Goal: Information Seeking & Learning: Learn about a topic

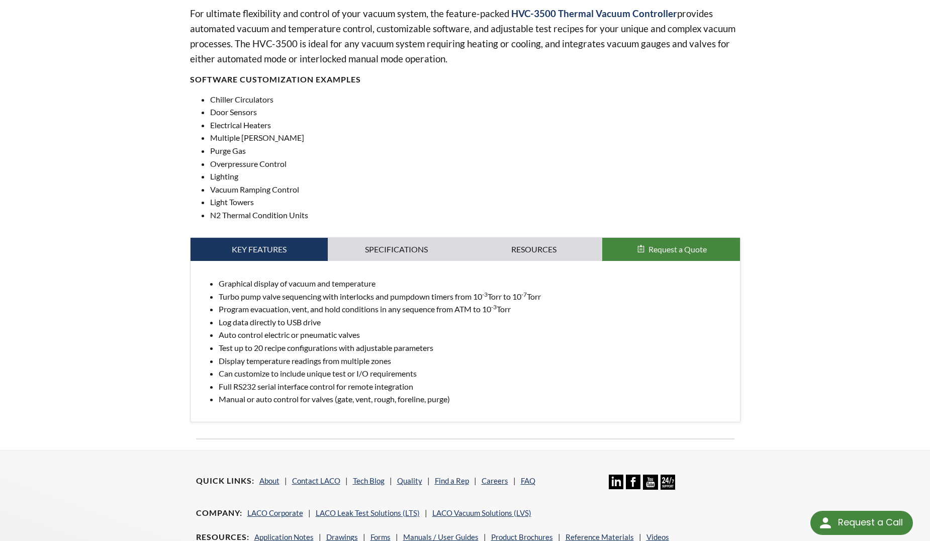
scroll to position [345, 0]
click at [500, 250] on link "Resources" at bounding box center [533, 248] width 137 height 23
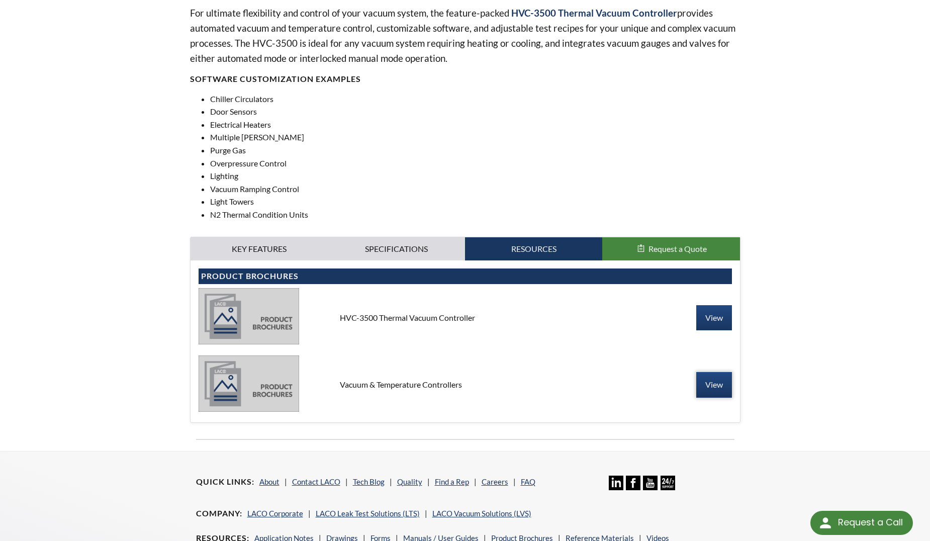
click at [710, 383] on link "View" at bounding box center [714, 384] width 36 height 25
click at [398, 247] on link "Specifications" at bounding box center [396, 248] width 137 height 23
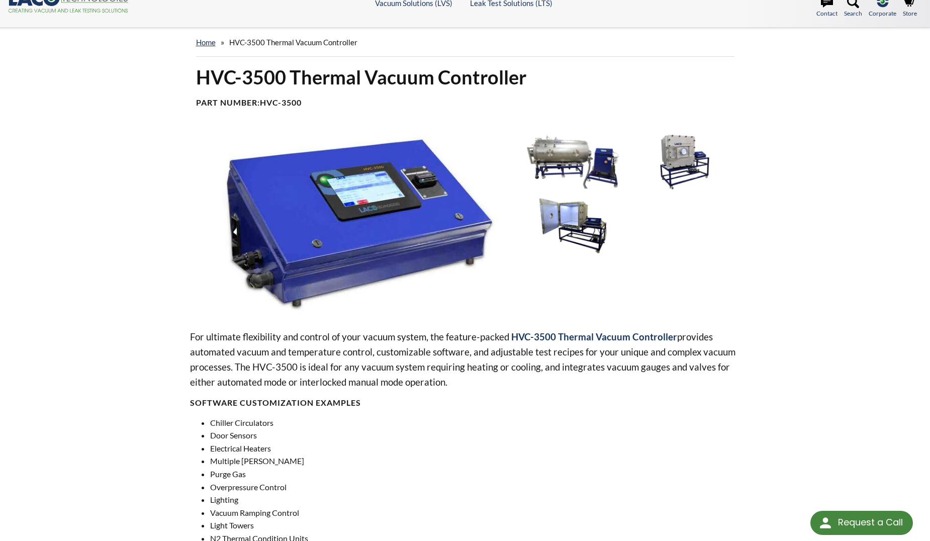
scroll to position [0, 0]
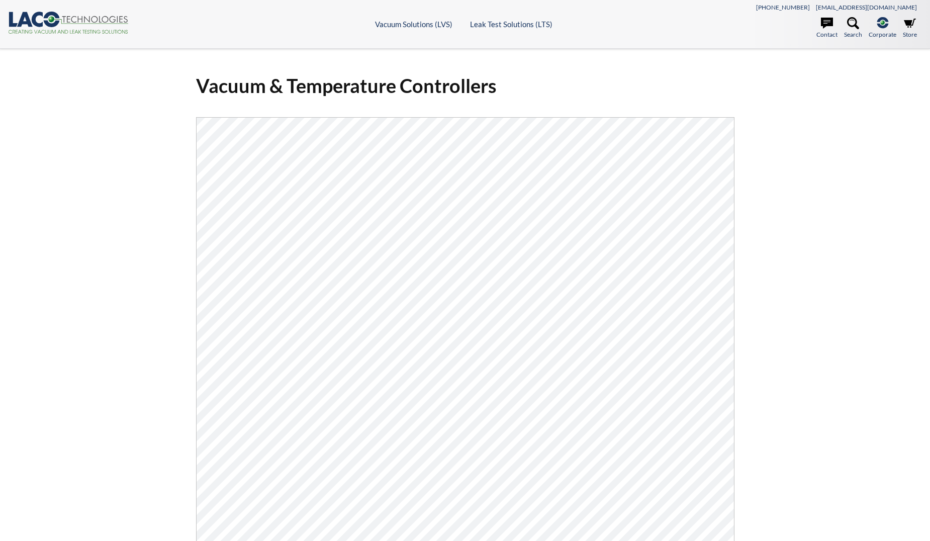
select select "Language Translate Widget"
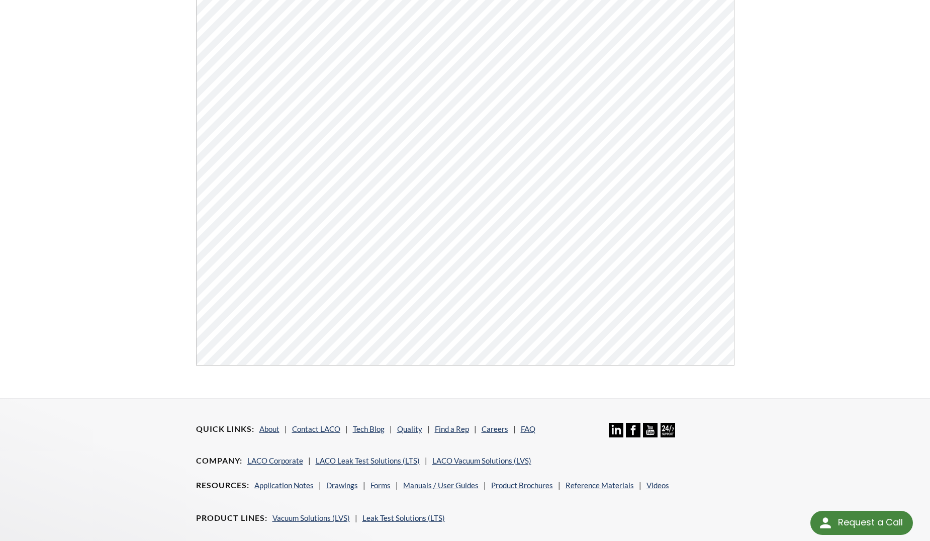
scroll to position [293, 0]
